Goal: Information Seeking & Learning: Learn about a topic

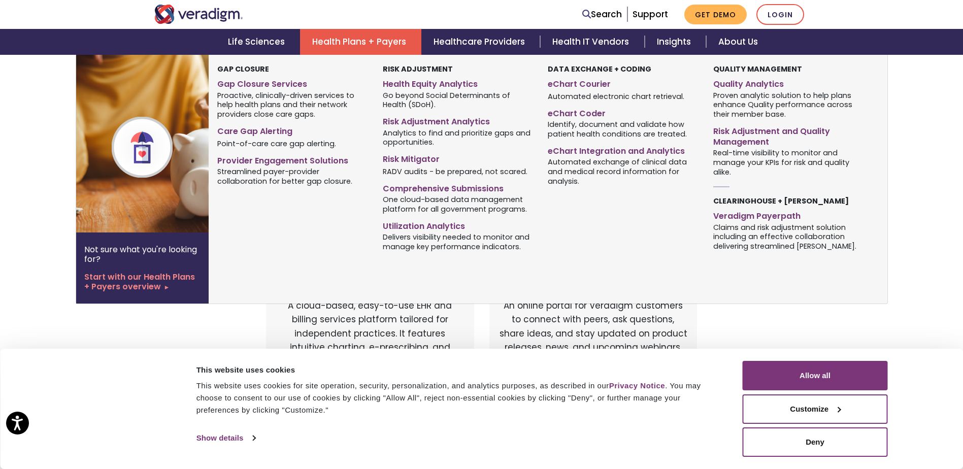
scroll to position [152, 0]
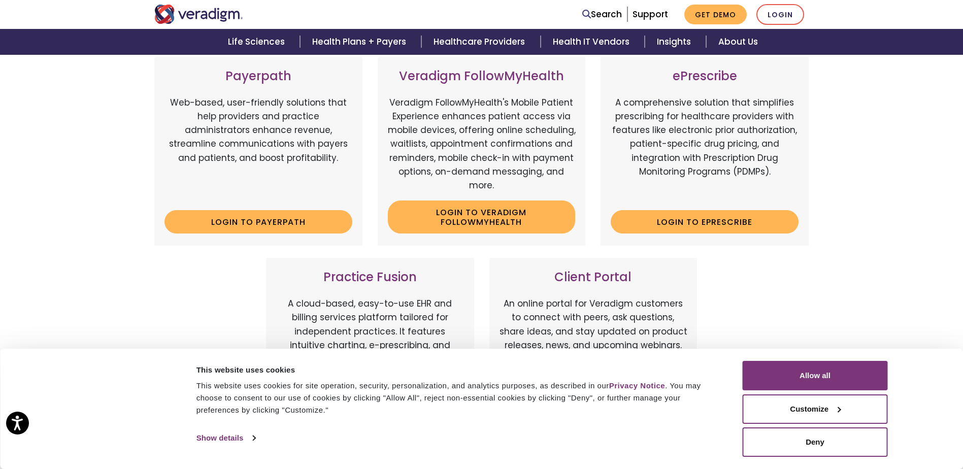
click at [881, 285] on div "Veradigm Solutions Payerpath Web-based, user-friendly solutions that help provi…" at bounding box center [481, 311] width 963 height 608
click at [924, 301] on div "Veradigm Solutions Payerpath Web-based, user-friendly solutions that help provi…" at bounding box center [481, 311] width 963 height 608
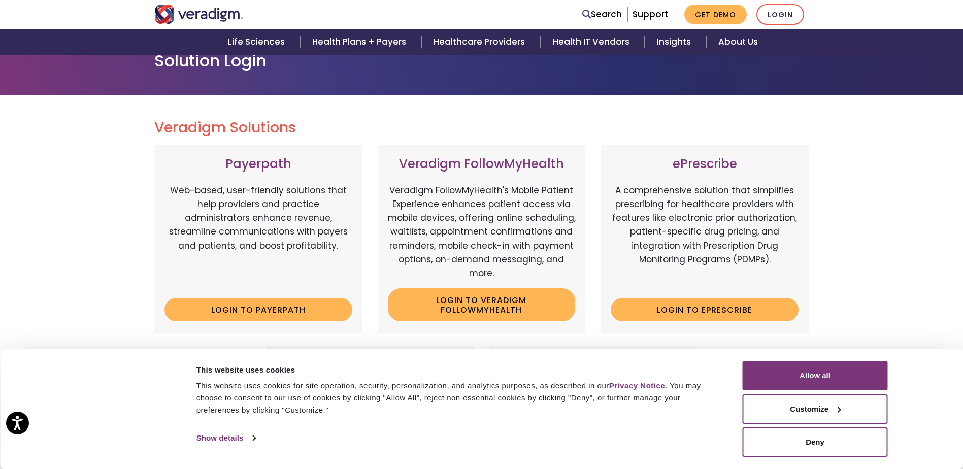
scroll to position [9, 0]
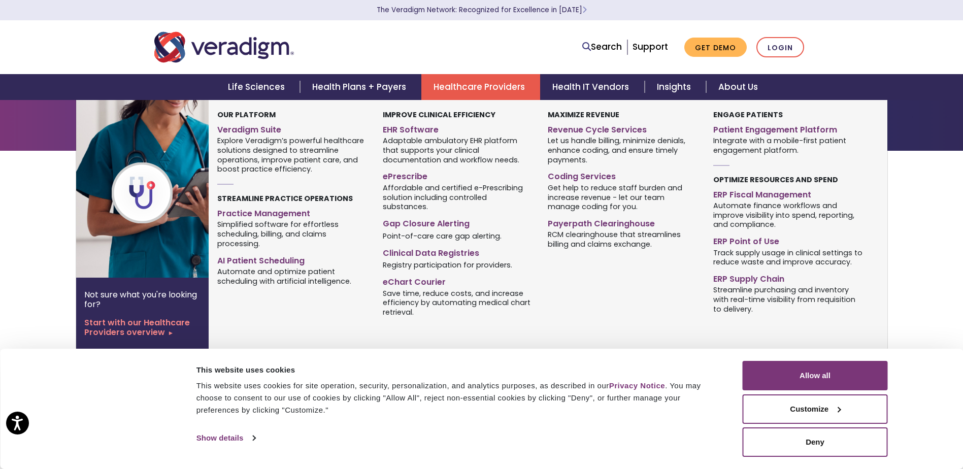
click at [477, 84] on link "Healthcare Providers" at bounding box center [480, 87] width 119 height 26
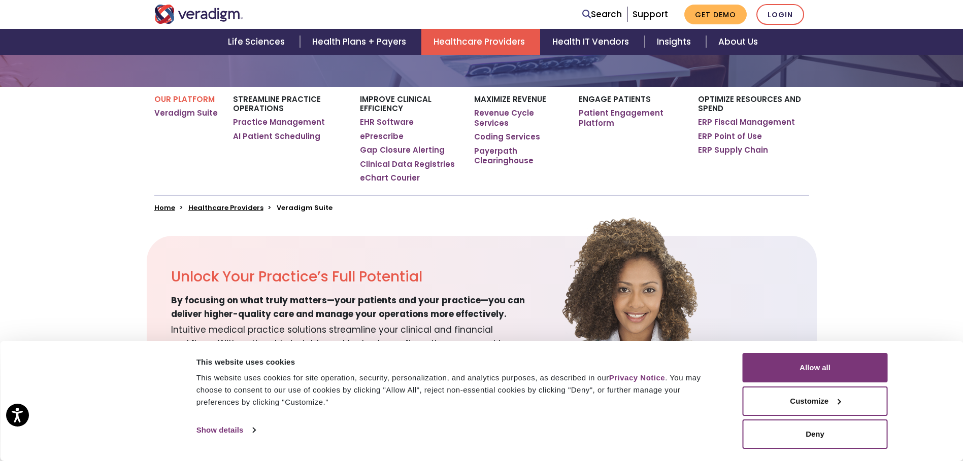
scroll to position [203, 0]
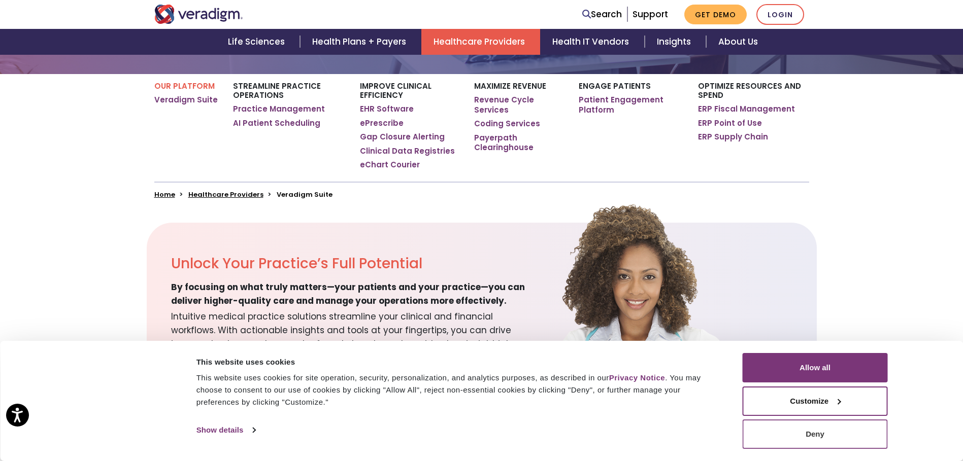
click at [791, 434] on button "Deny" at bounding box center [814, 434] width 145 height 29
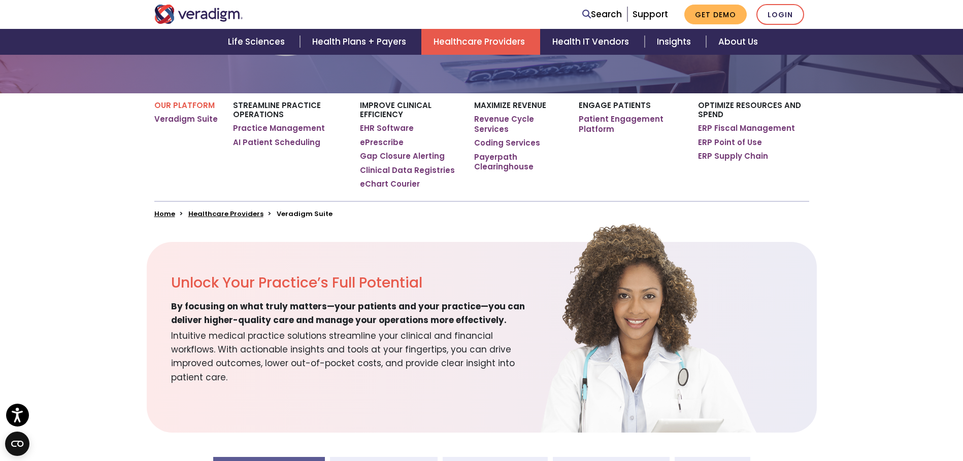
scroll to position [152, 0]
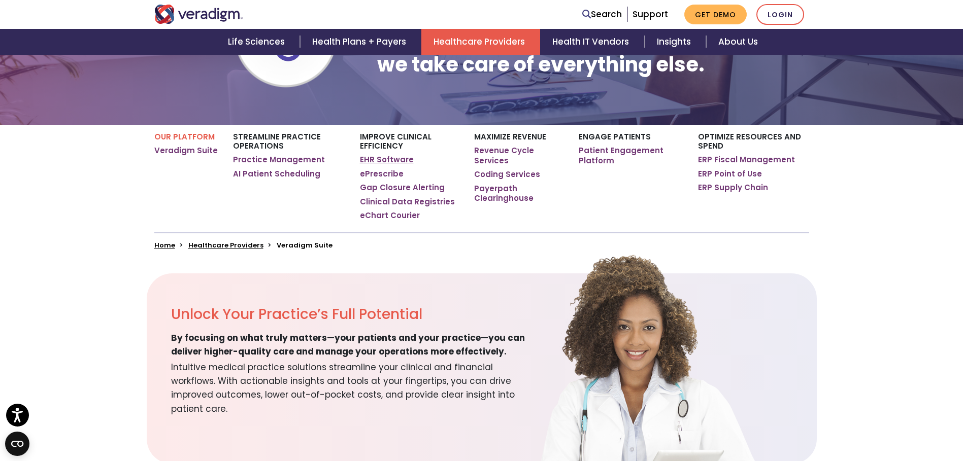
click at [388, 159] on link "EHR Software" at bounding box center [387, 160] width 54 height 10
